Goal: Entertainment & Leisure: Consume media (video, audio)

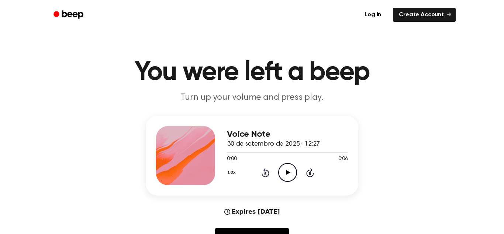
click at [288, 166] on icon "Play Audio" at bounding box center [287, 172] width 19 height 19
click at [288, 166] on icon "Pause Audio" at bounding box center [287, 172] width 19 height 19
click at [287, 165] on icon "Play Audio" at bounding box center [287, 172] width 19 height 19
click at [290, 170] on icon "Play Audio" at bounding box center [287, 172] width 19 height 19
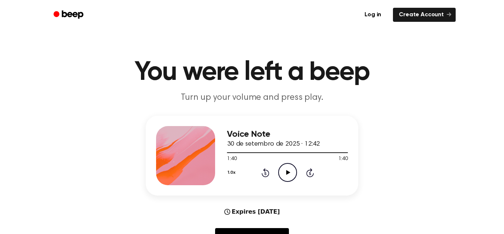
click at [219, 54] on main "You were left a beep Turn up your volume and press play. Voice Note 30 de setem…" at bounding box center [252, 238] width 504 height 476
